Goal: Information Seeking & Learning: Learn about a topic

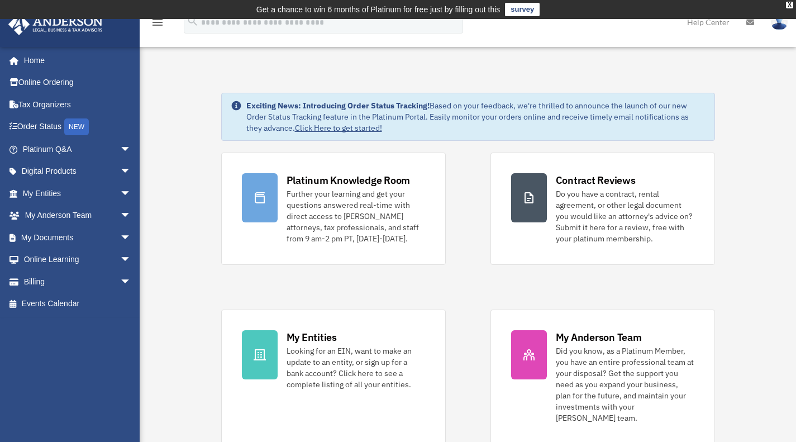
click at [120, 152] on span "arrow_drop_down" at bounding box center [131, 149] width 22 height 23
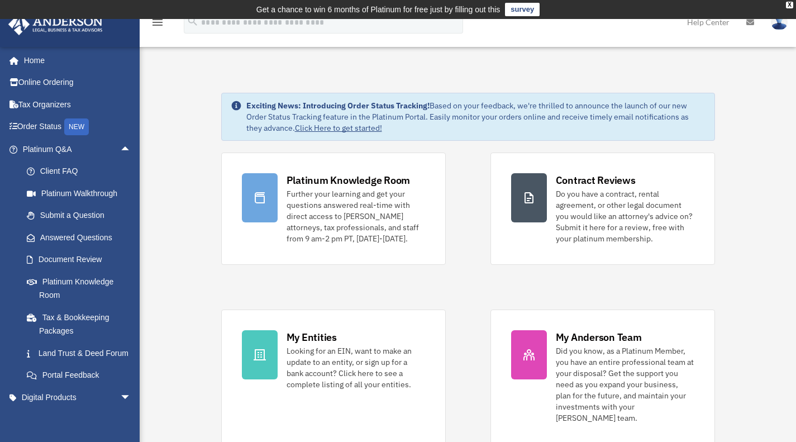
click at [74, 291] on link "Platinum Knowledge Room" at bounding box center [82, 288] width 132 height 36
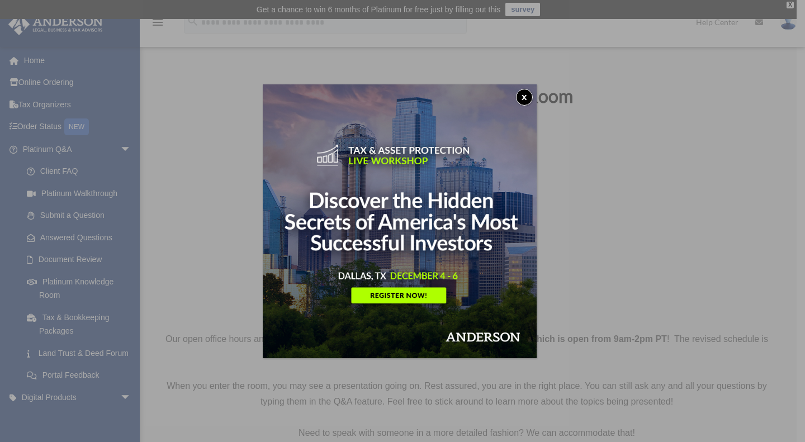
click at [527, 93] on button "x" at bounding box center [524, 97] width 17 height 17
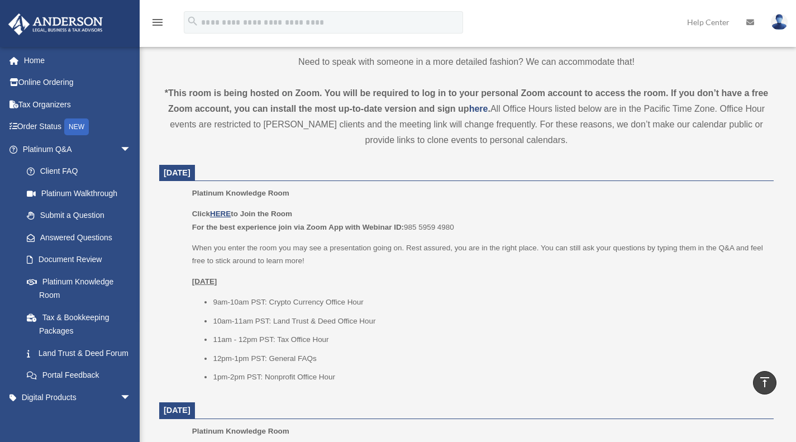
scroll to position [373, 0]
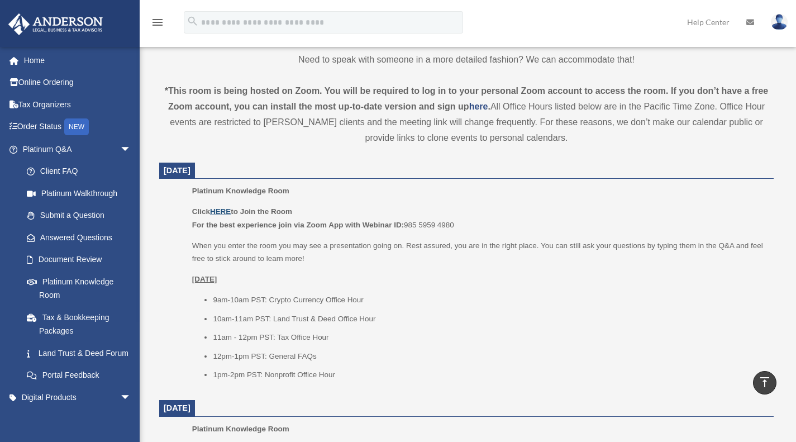
click at [225, 209] on u "HERE" at bounding box center [220, 211] width 21 height 8
